Goal: Information Seeking & Learning: Find contact information

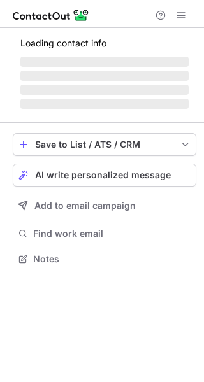
scroll to position [258, 204]
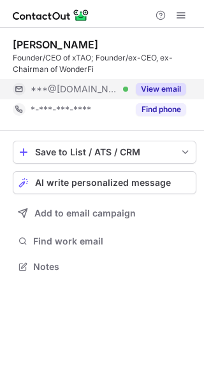
click at [162, 88] on button "View email" at bounding box center [161, 89] width 50 height 13
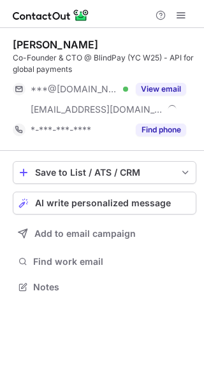
scroll to position [278, 204]
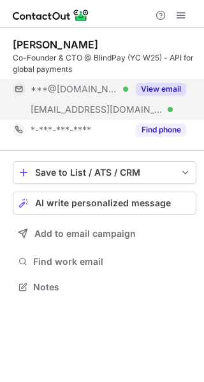
click at [169, 87] on button "View email" at bounding box center [161, 89] width 50 height 13
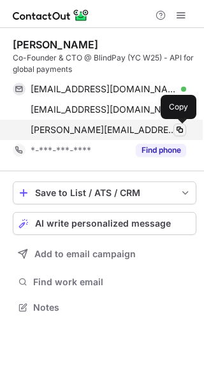
click at [180, 127] on span at bounding box center [179, 130] width 10 height 10
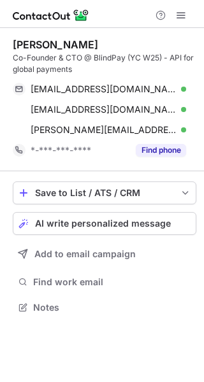
scroll to position [298, 204]
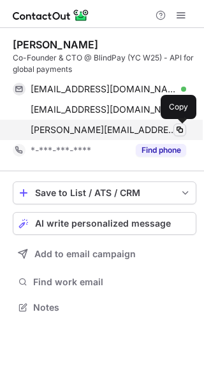
click at [179, 129] on span at bounding box center [179, 130] width 10 height 10
